Goal: Task Accomplishment & Management: Complete application form

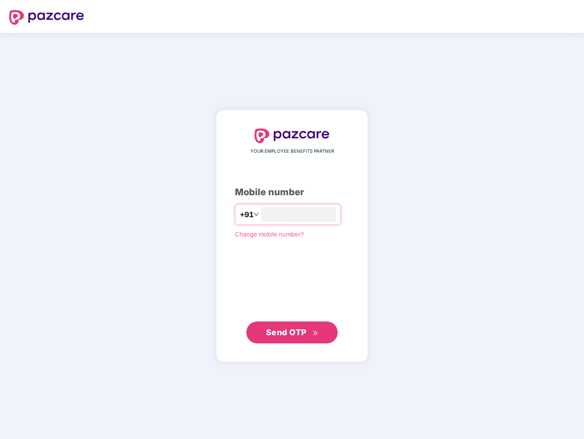
click at [292, 220] on input "number" at bounding box center [298, 214] width 75 height 15
click at [47, 17] on img at bounding box center [46, 17] width 75 height 15
click at [240, 214] on span "+91" at bounding box center [247, 214] width 14 height 11
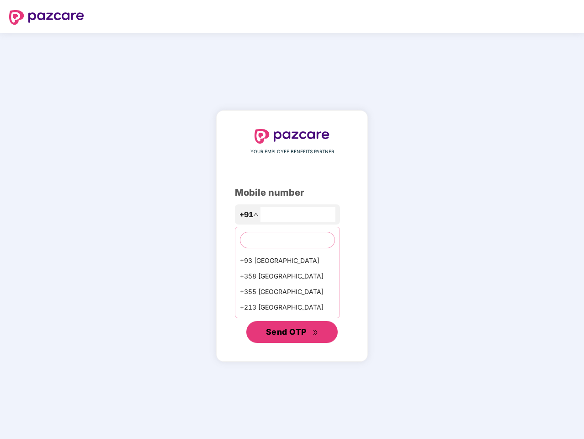
click at [292, 332] on span "Send OTP" at bounding box center [286, 332] width 41 height 10
